Goal: Information Seeking & Learning: Find specific fact

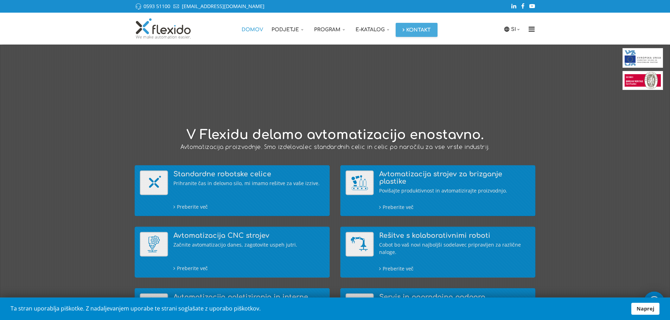
click at [647, 306] on link "Naprej" at bounding box center [645, 309] width 28 height 12
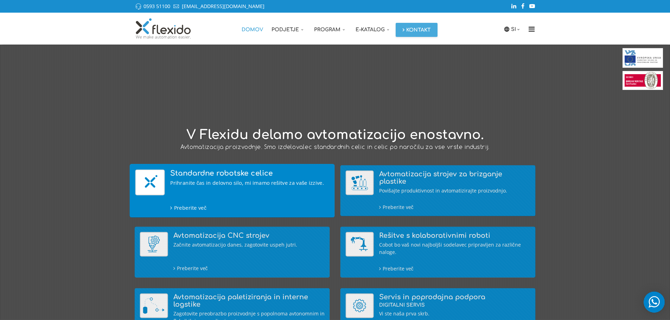
click at [202, 182] on div "Prihranite čas in delovno silo, mi imamo rešitve za vaše izzive." at bounding box center [249, 183] width 159 height 8
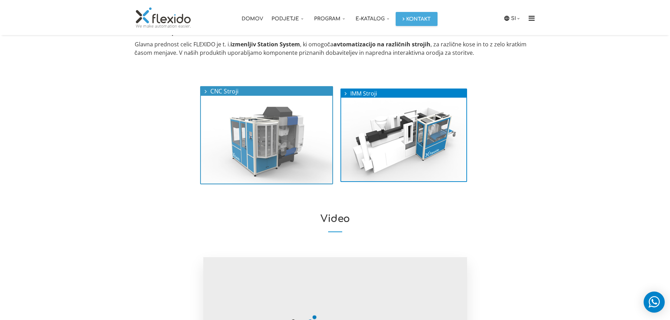
scroll to position [242, 0]
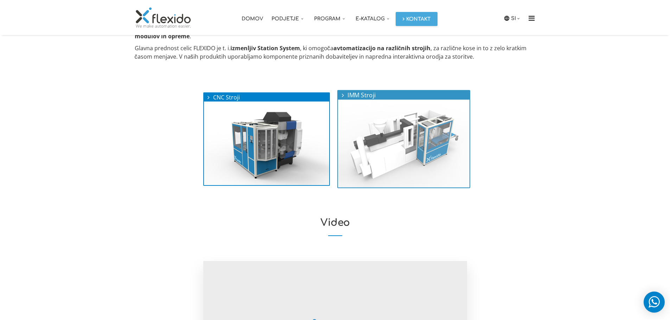
click at [414, 140] on img at bounding box center [403, 144] width 131 height 88
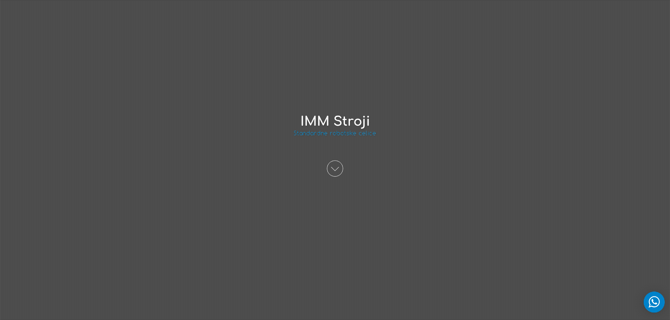
scroll to position [85, 0]
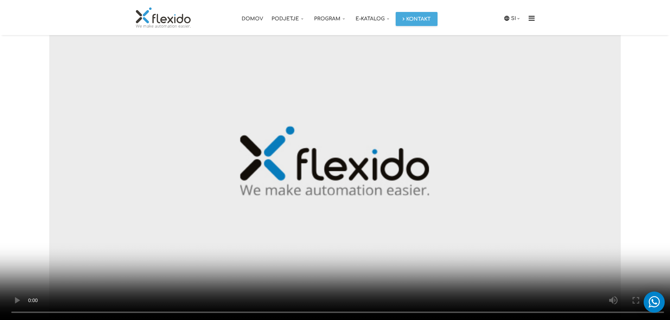
scroll to position [210, 0]
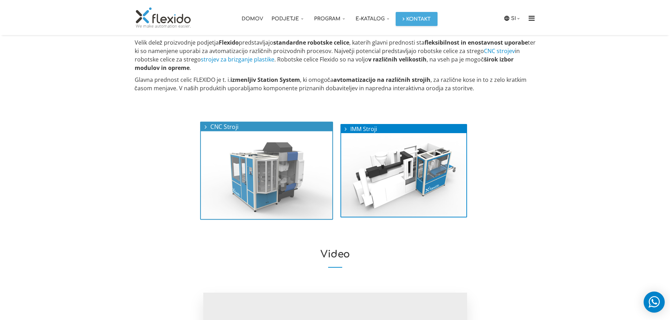
click at [261, 166] on img at bounding box center [266, 175] width 131 height 88
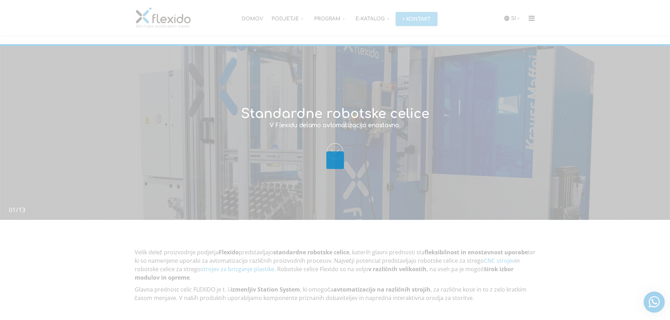
scroll to position [210, 0]
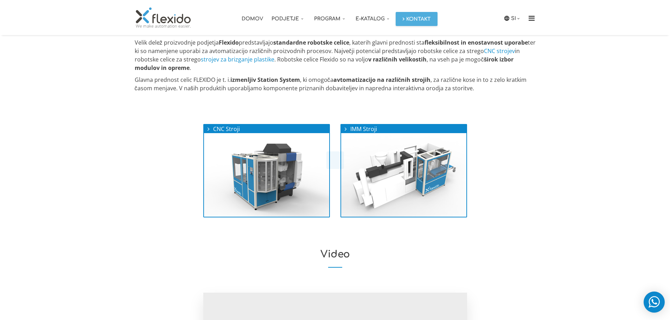
click at [285, 20] on div at bounding box center [335, 160] width 670 height 320
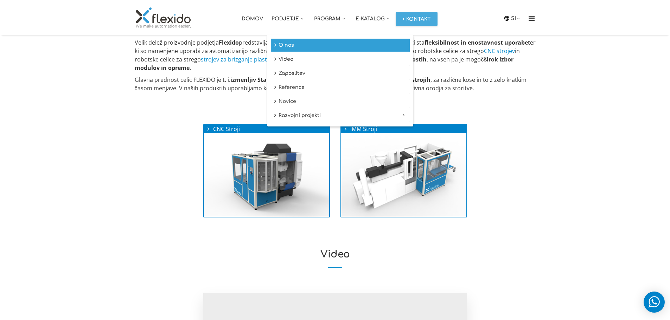
click at [295, 45] on link "O nas" at bounding box center [340, 45] width 139 height 13
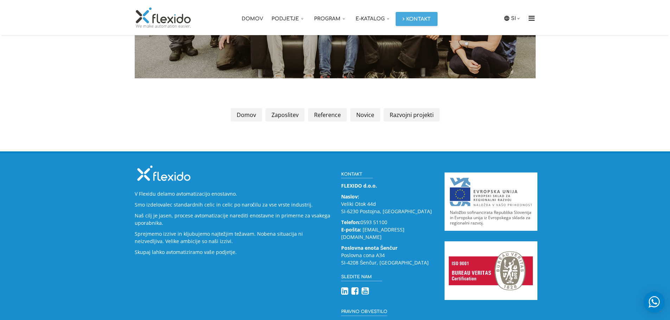
scroll to position [987, 0]
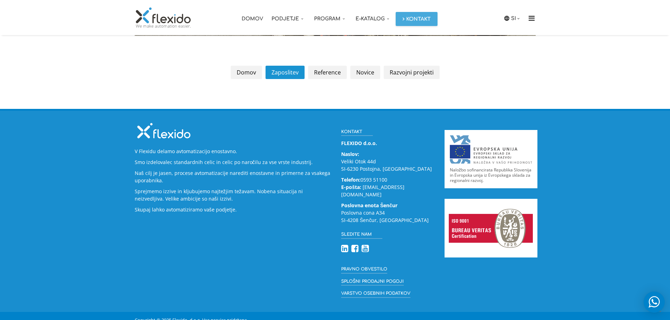
click at [290, 71] on link "Zaposlitev" at bounding box center [284, 72] width 39 height 13
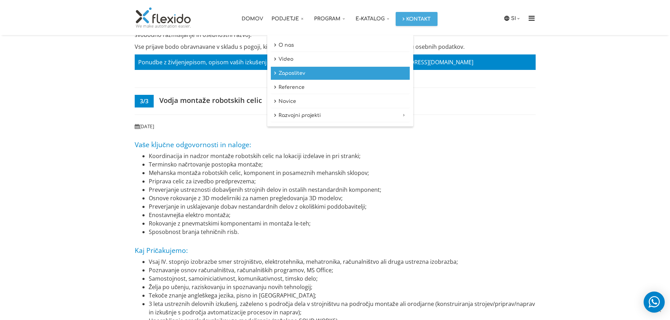
scroll to position [1075, 0]
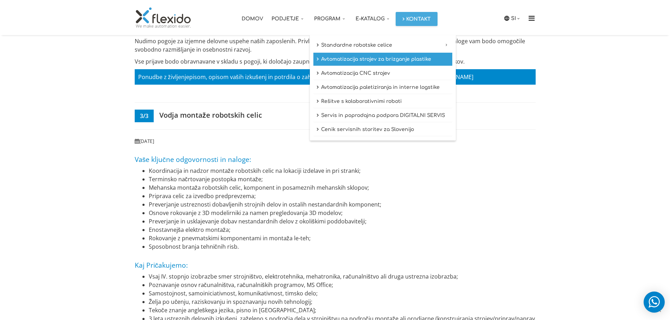
click at [352, 60] on link "Avtomatizacija strojev za brizganje plastike" at bounding box center [382, 59] width 139 height 13
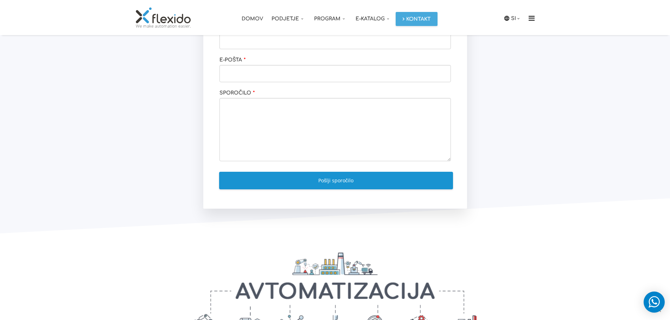
scroll to position [723, 0]
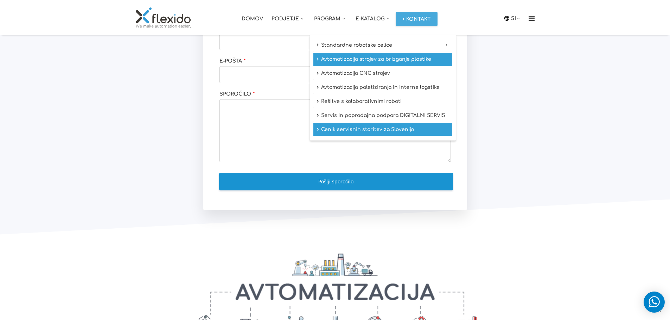
click at [343, 132] on link "Cenik servisnih storitev za Slovenijo" at bounding box center [382, 129] width 139 height 13
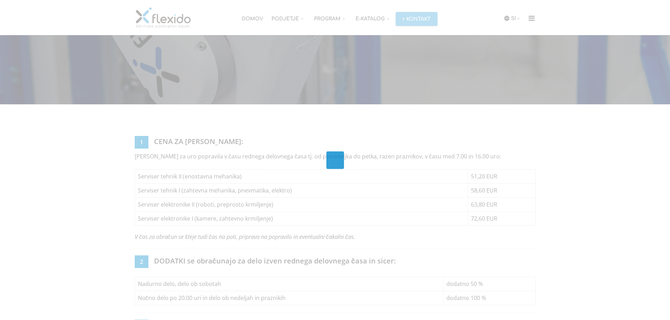
scroll to position [317, 0]
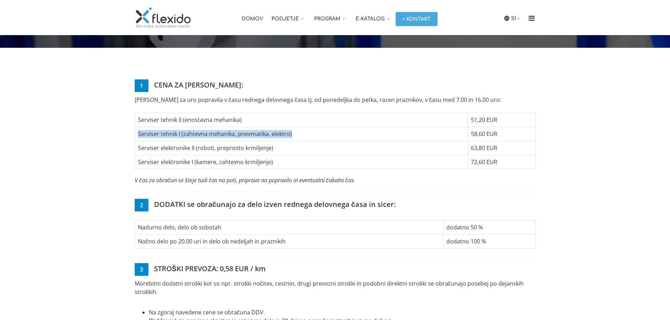
drag, startPoint x: 135, startPoint y: 135, endPoint x: 373, endPoint y: 131, distance: 237.3
click at [373, 131] on td "Serviser tehnik I (zahtevna mehanika, pnevmatika, elektro)" at bounding box center [301, 134] width 333 height 14
click at [262, 145] on td "Serviser elektronike II (roboti, preprosto krmiljenje)" at bounding box center [301, 148] width 333 height 14
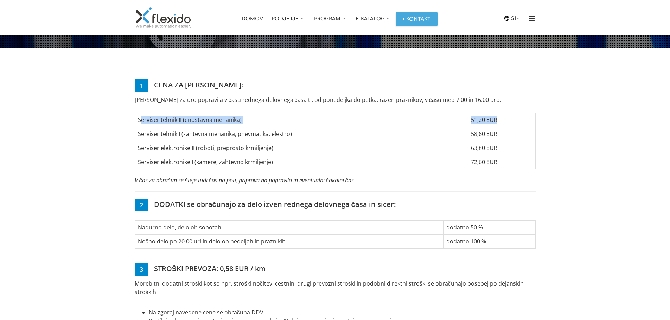
drag, startPoint x: 139, startPoint y: 119, endPoint x: 505, endPoint y: 118, distance: 366.0
click at [505, 118] on tr "Serviser tehnik II (enostavna mehanika) 51,20 EUR" at bounding box center [335, 120] width 400 height 14
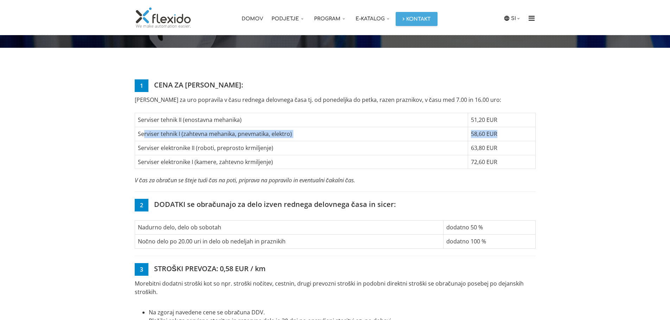
drag, startPoint x: 143, startPoint y: 134, endPoint x: 517, endPoint y: 130, distance: 373.7
click at [517, 130] on tr "Serviser tehnik I (zahtevna mehanika, pnevmatika, elektro) 58,60 EUR" at bounding box center [335, 134] width 400 height 14
click at [480, 133] on td "58,60 EUR" at bounding box center [501, 134] width 67 height 14
drag, startPoint x: 500, startPoint y: 150, endPoint x: 229, endPoint y: 169, distance: 271.3
click at [457, 151] on tr "Serviser elektronike II (roboti, preprosto krmiljenje) 63,80 EUR" at bounding box center [335, 148] width 400 height 14
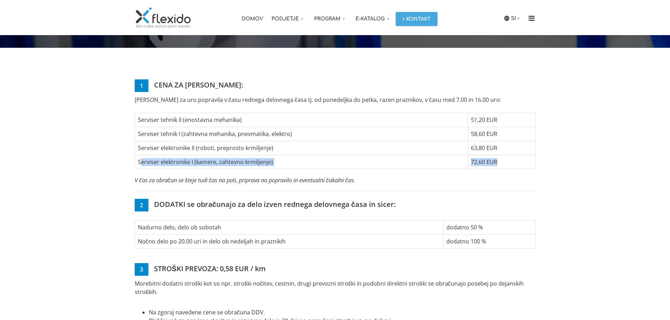
drag, startPoint x: 159, startPoint y: 158, endPoint x: 523, endPoint y: 159, distance: 363.9
click at [522, 161] on tr "Serviser elektronike I (kamere, zahtevno krmiljenje) 72,60 EUR" at bounding box center [335, 162] width 400 height 14
click at [526, 158] on td "72,60 EUR" at bounding box center [501, 162] width 67 height 14
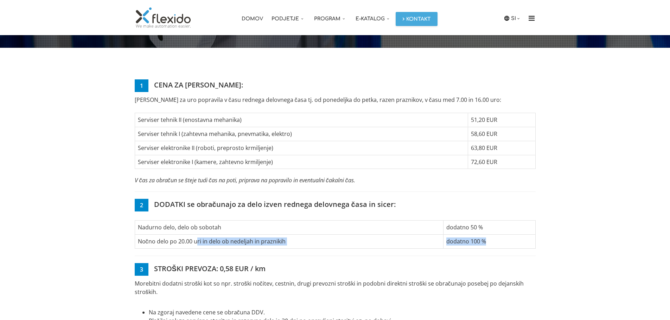
drag, startPoint x: 195, startPoint y: 243, endPoint x: 497, endPoint y: 241, distance: 302.0
click at [497, 241] on tr "Nočno delo po 20.00 uri in delo ob nedeljah in praznikih dodatno 100 %" at bounding box center [335, 242] width 400 height 14
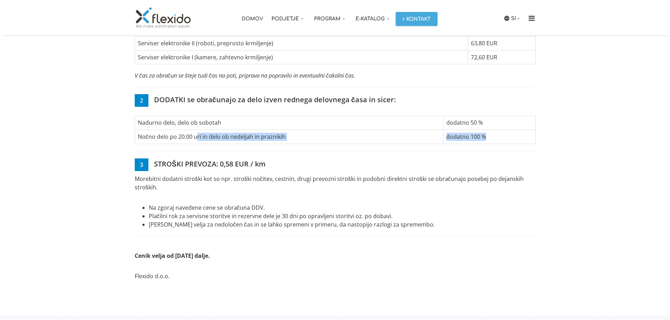
scroll to position [422, 0]
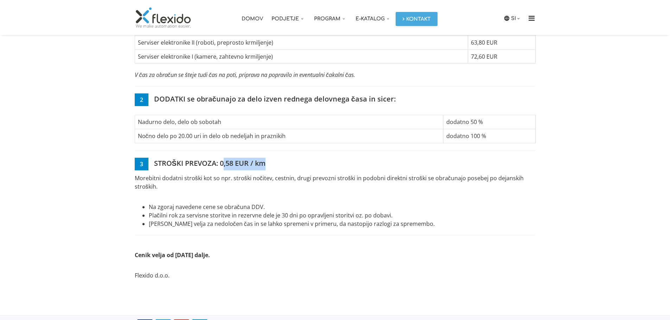
drag, startPoint x: 222, startPoint y: 163, endPoint x: 324, endPoint y: 163, distance: 102.3
click at [324, 163] on h5 "3 STROŠKI PREVOZA: 0,58 EUR / km" at bounding box center [335, 164] width 401 height 13
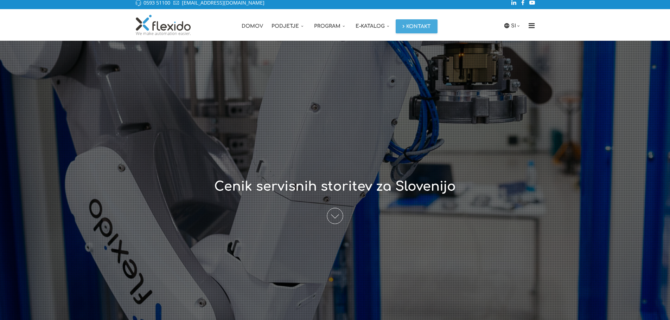
scroll to position [0, 0]
